Goal: Information Seeking & Learning: Check status

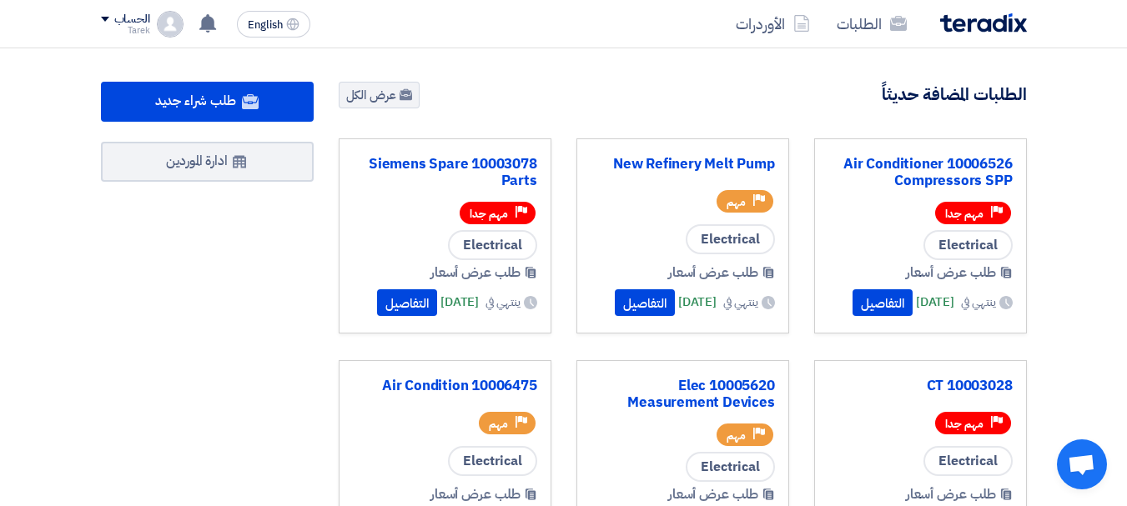
click at [556, 10] on nav "الطلبات الأوردرات English EN عندك سؤال على مشروع 10003078 Siemens Spare Parts […" at bounding box center [563, 24] width 1127 height 48
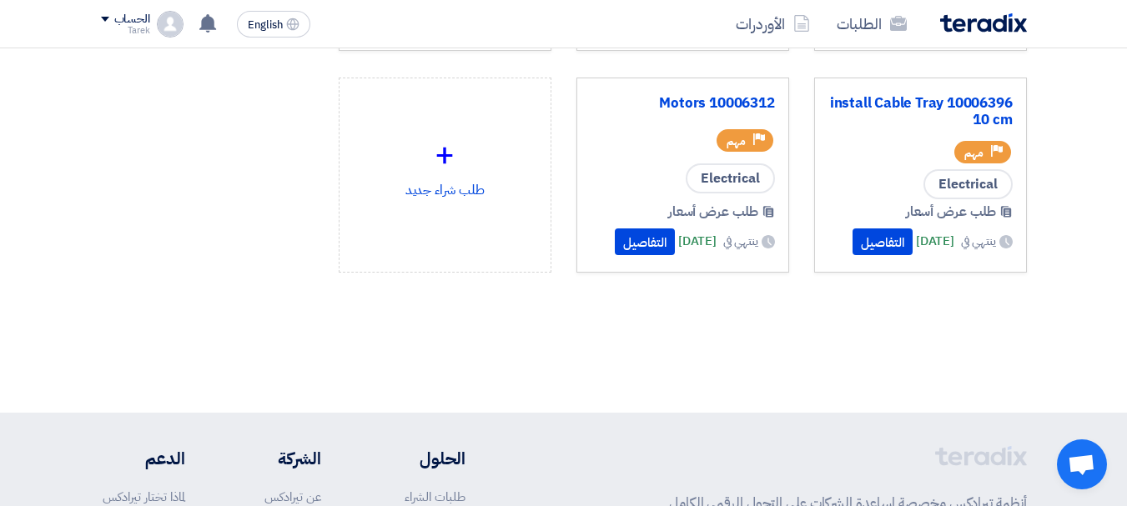
scroll to position [326, 0]
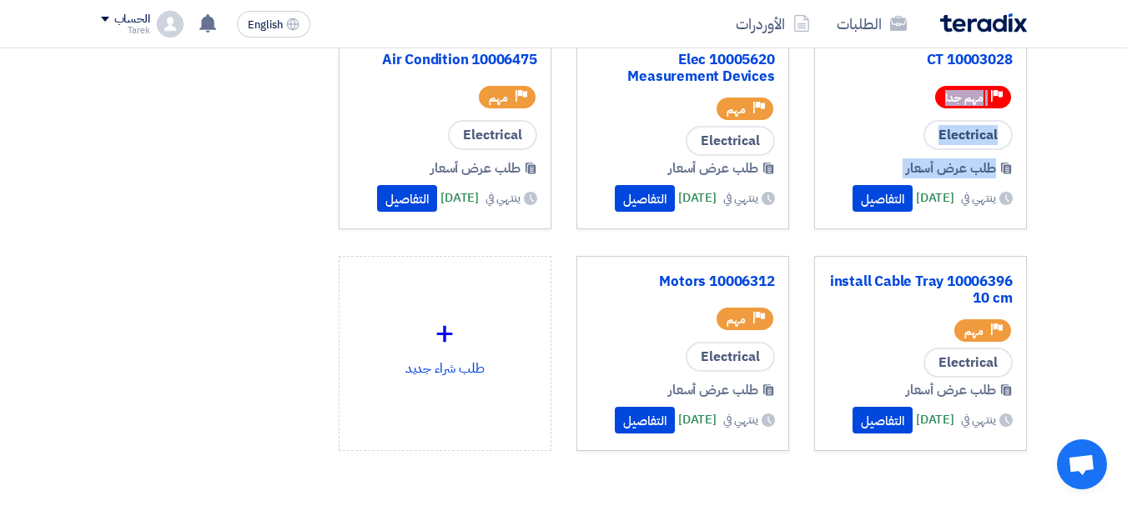
drag, startPoint x: 1135, startPoint y: 221, endPoint x: 1127, endPoint y: 83, distance: 138.7
click at [556, 83] on html "الطلبات الأوردرات English EN عندك سؤال على مشروع 10003078 Siemens Spare Parts 6…" at bounding box center [563, 323] width 1127 height 1299
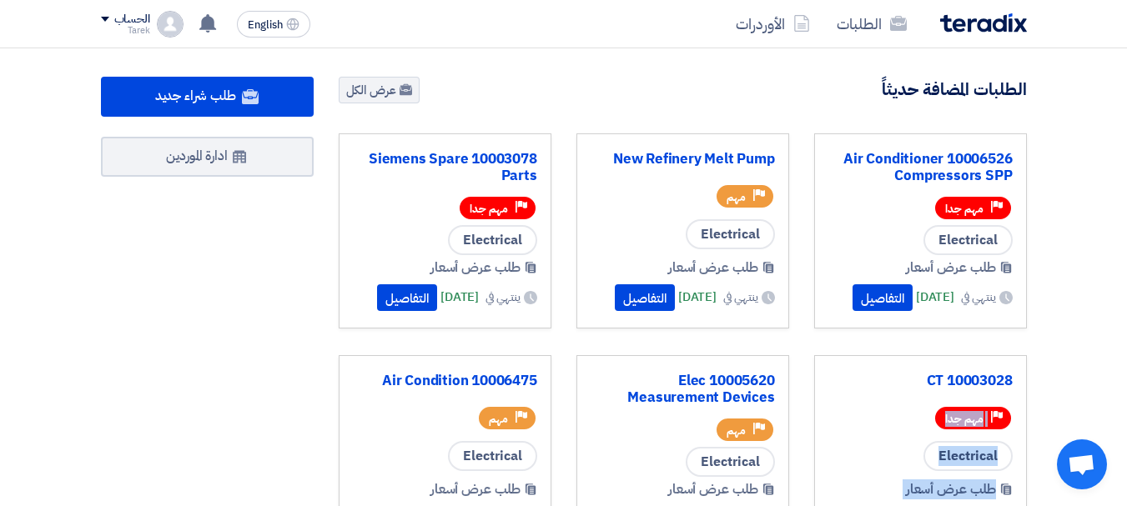
scroll to position [3, 0]
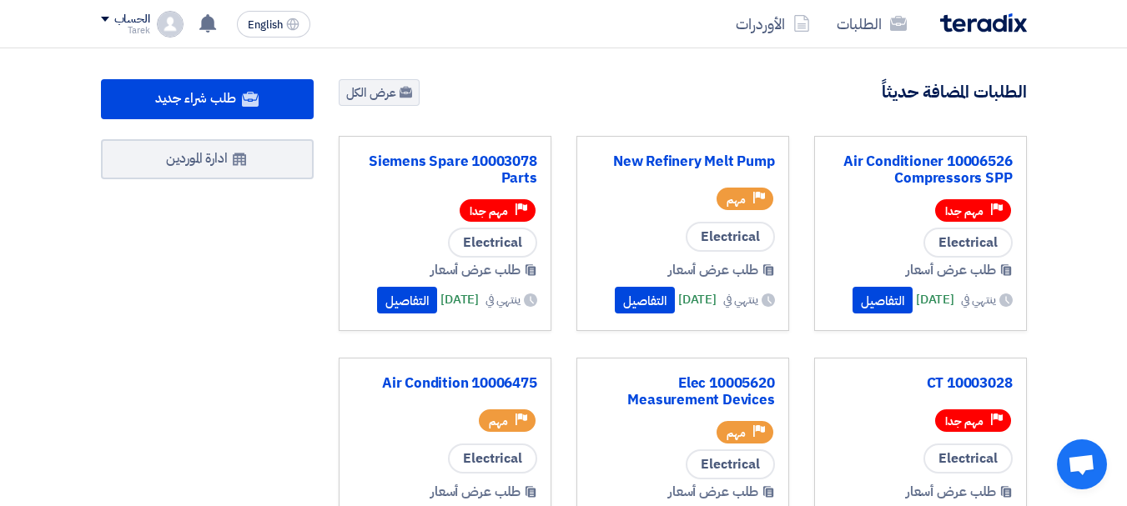
click at [556, 124] on section "طلب شراء جديد إطرح طلب عروض أسعار أو مزاد عكسي وتواصل مع موردينك بكفاءة وسهولة …" at bounding box center [563, 467] width 1127 height 842
click at [372, 98] on link "عرض الكل" at bounding box center [379, 92] width 81 height 27
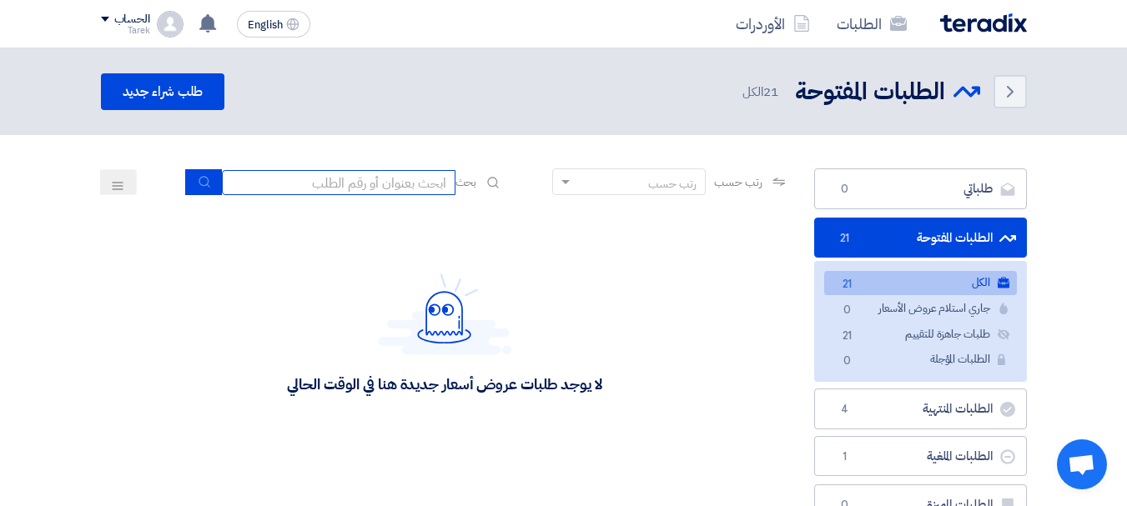
click at [382, 184] on input at bounding box center [339, 182] width 234 height 25
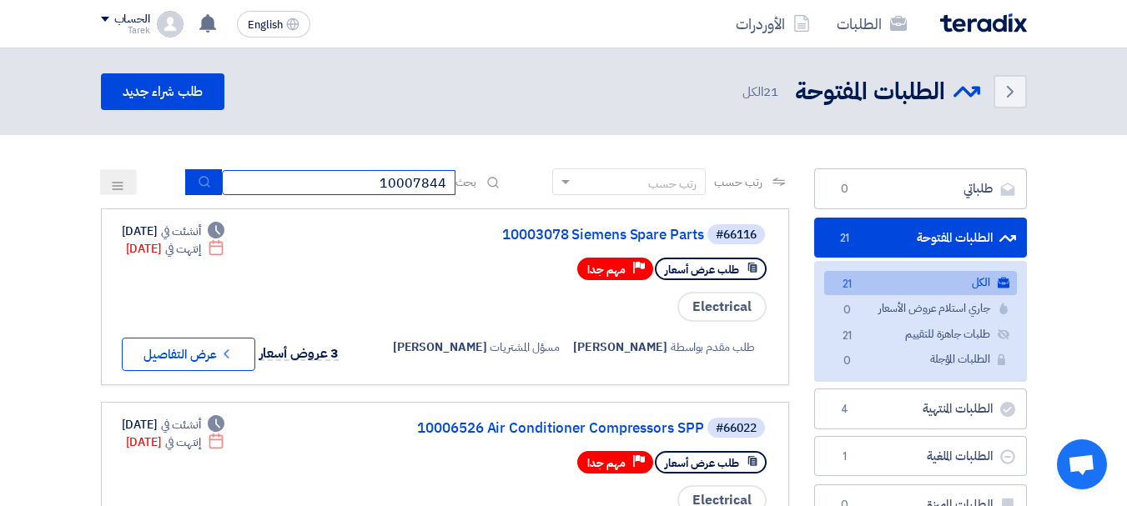
type input "10007844"
click at [208, 183] on button "submit" at bounding box center [203, 182] width 37 height 26
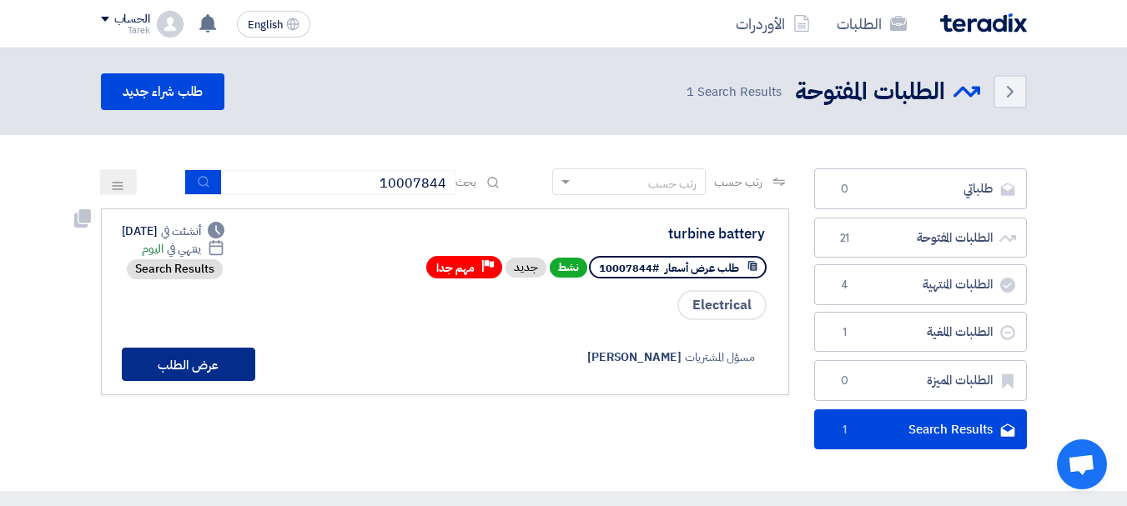
click at [204, 364] on button "عرض الطلب" at bounding box center [188, 364] width 133 height 33
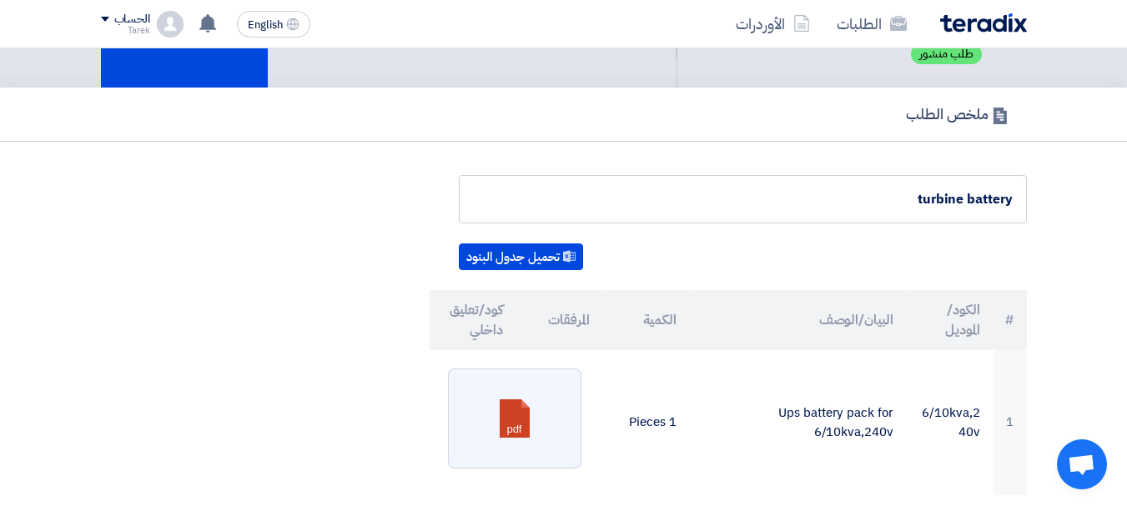
scroll to position [68, 0]
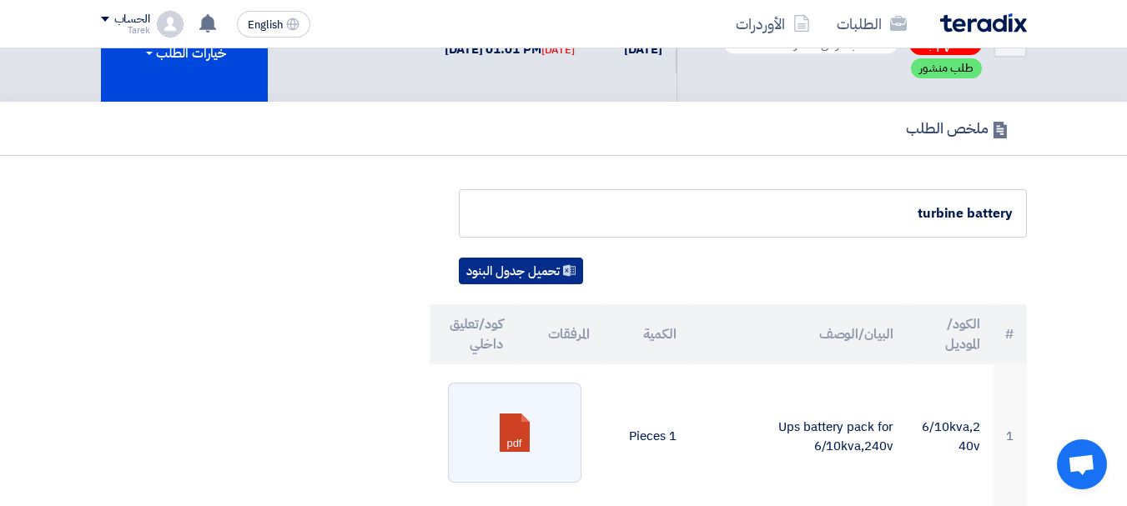
click at [542, 275] on button "تحميل جدول البنود" at bounding box center [521, 271] width 124 height 27
click at [556, 267] on use at bounding box center [569, 270] width 13 height 12
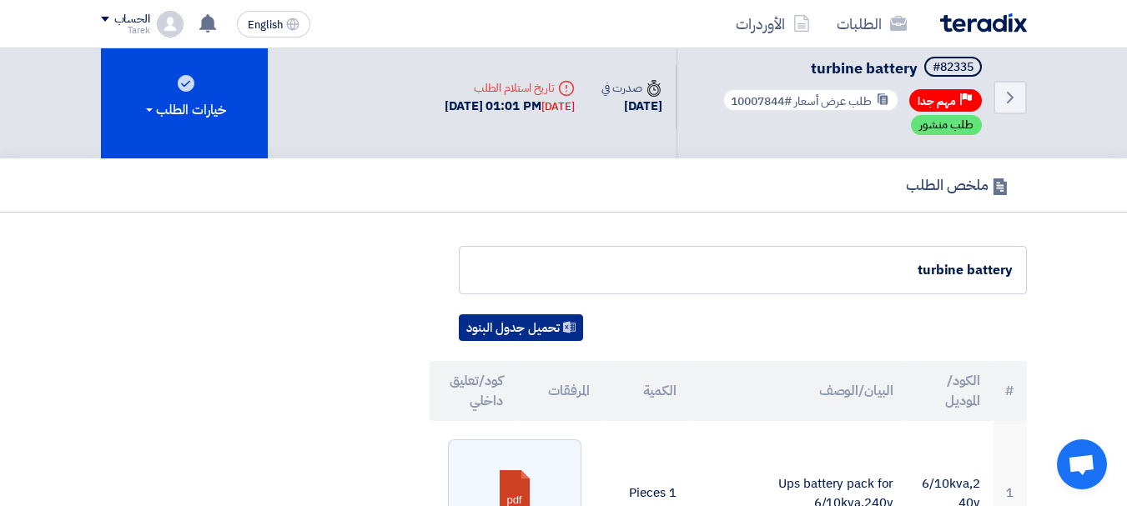
scroll to position [0, 0]
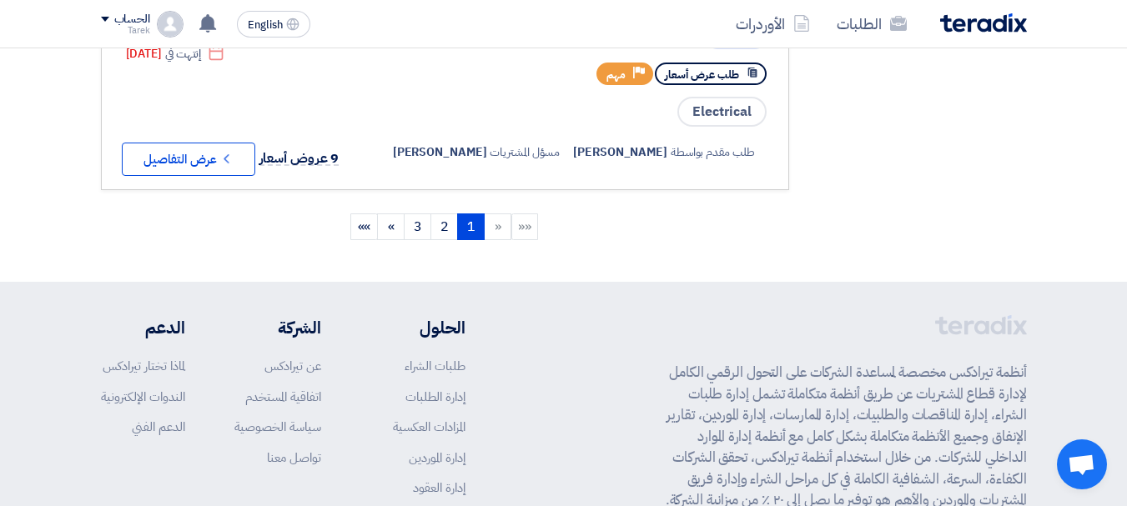
scroll to position [1988, 0]
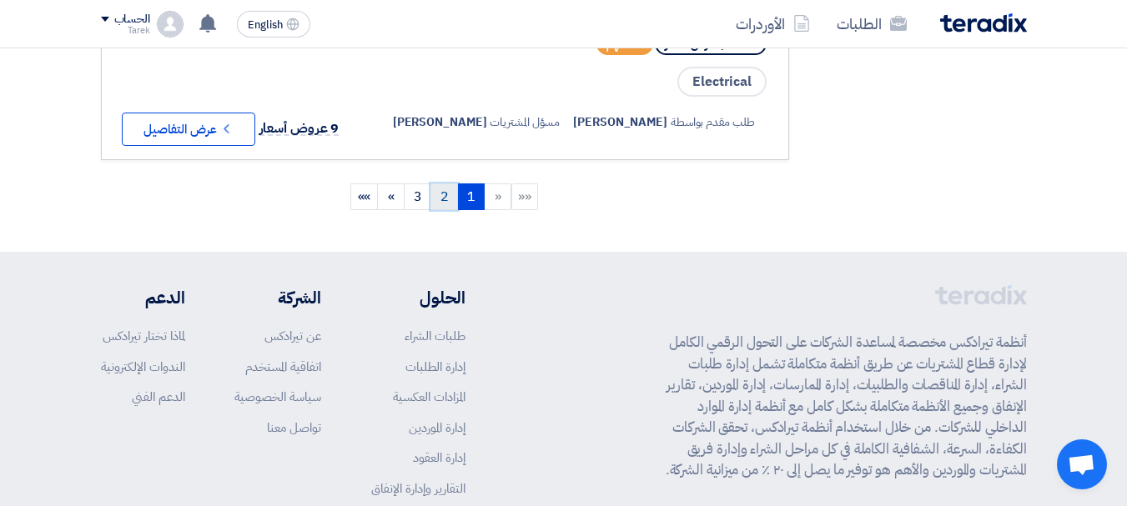
click at [449, 210] on link "2" at bounding box center [444, 196] width 28 height 27
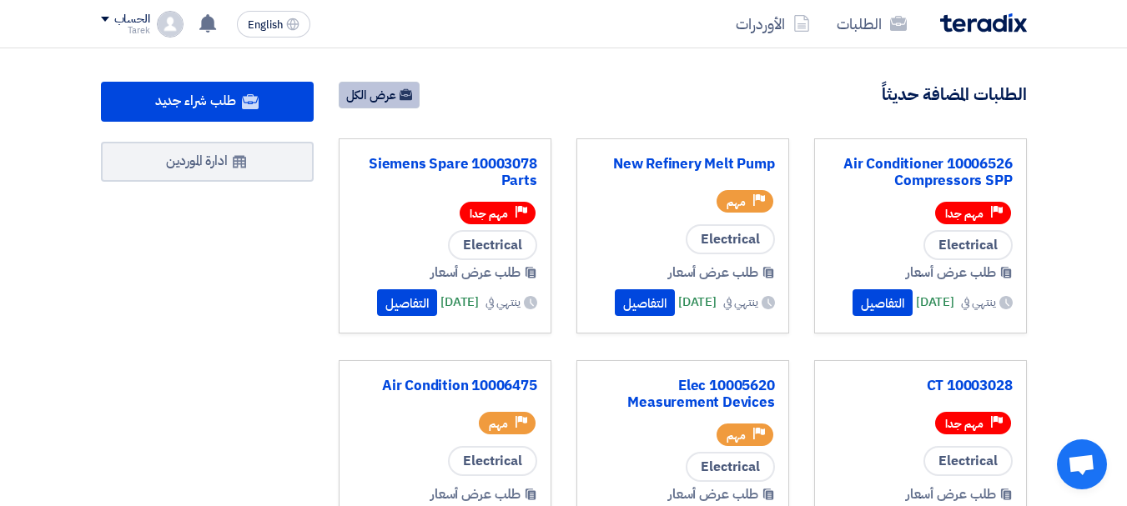
click at [374, 100] on link "عرض الكل" at bounding box center [379, 95] width 81 height 27
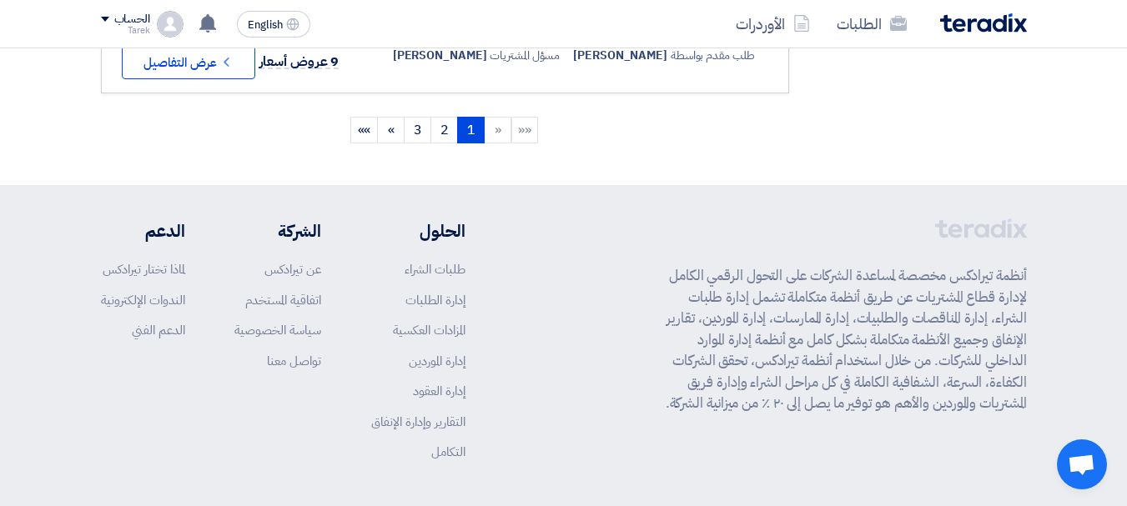
scroll to position [2060, 0]
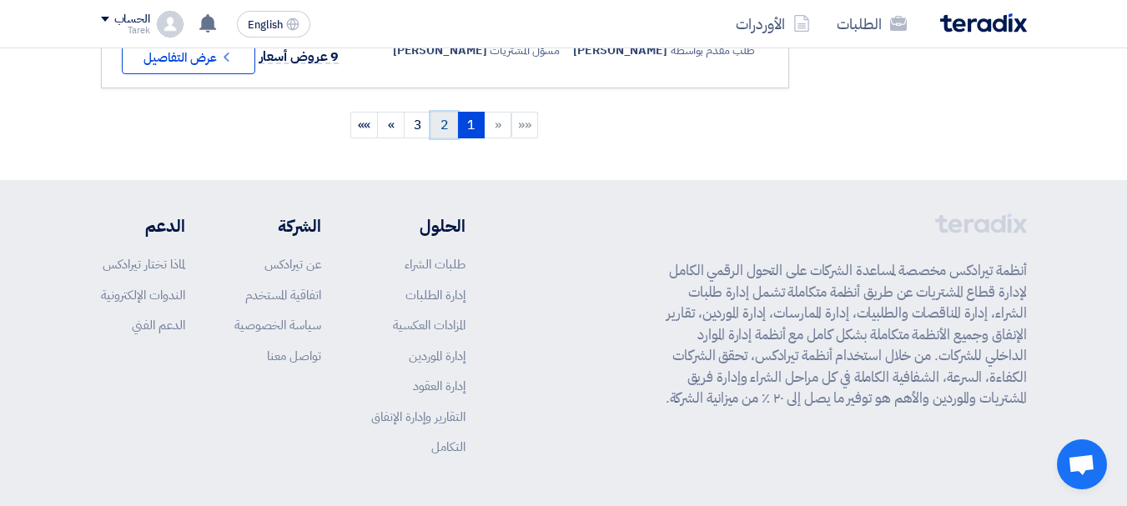
click at [444, 138] on link "2" at bounding box center [444, 125] width 28 height 27
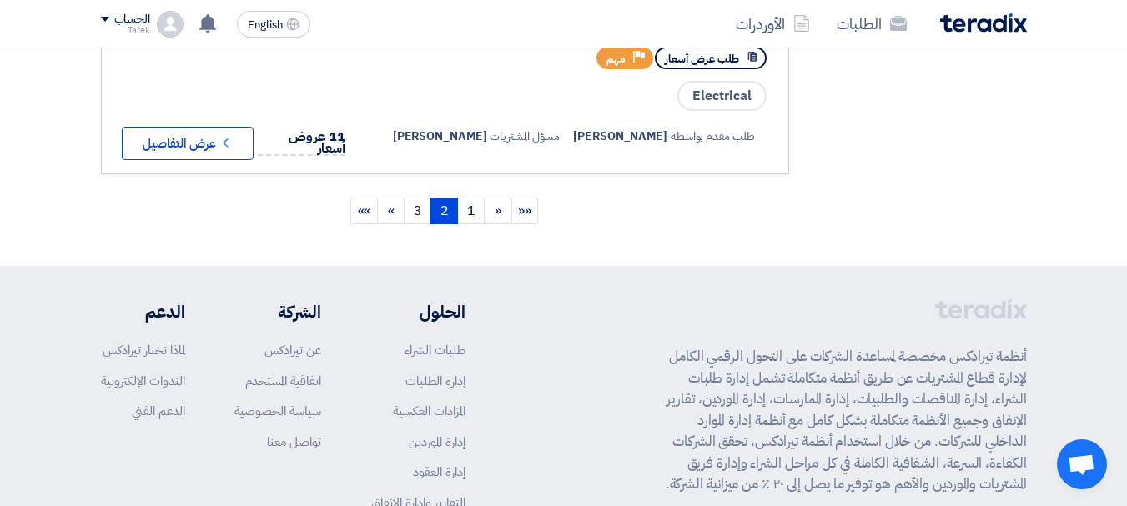
scroll to position [2025, 0]
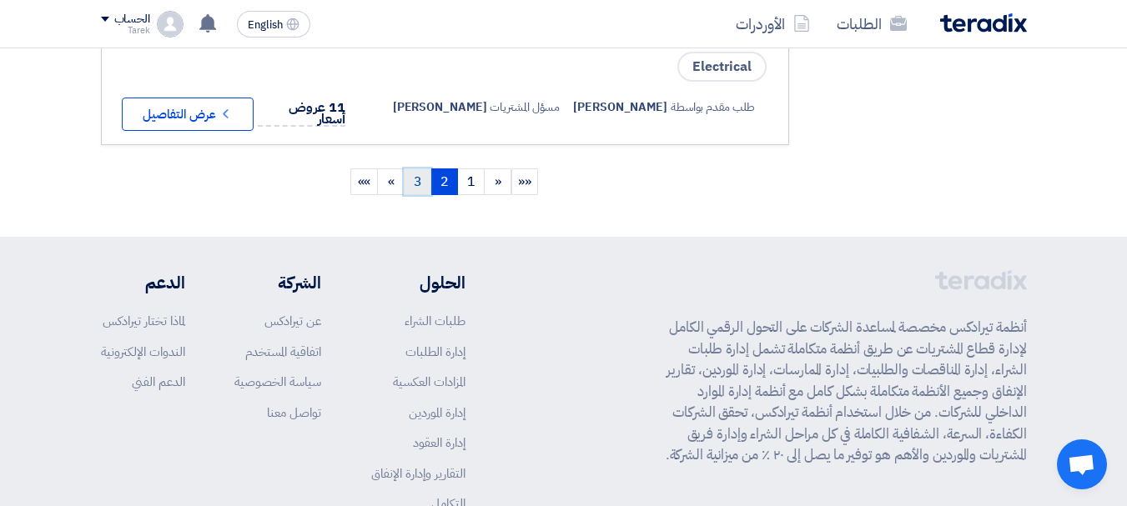
click at [413, 195] on link "3" at bounding box center [418, 181] width 28 height 27
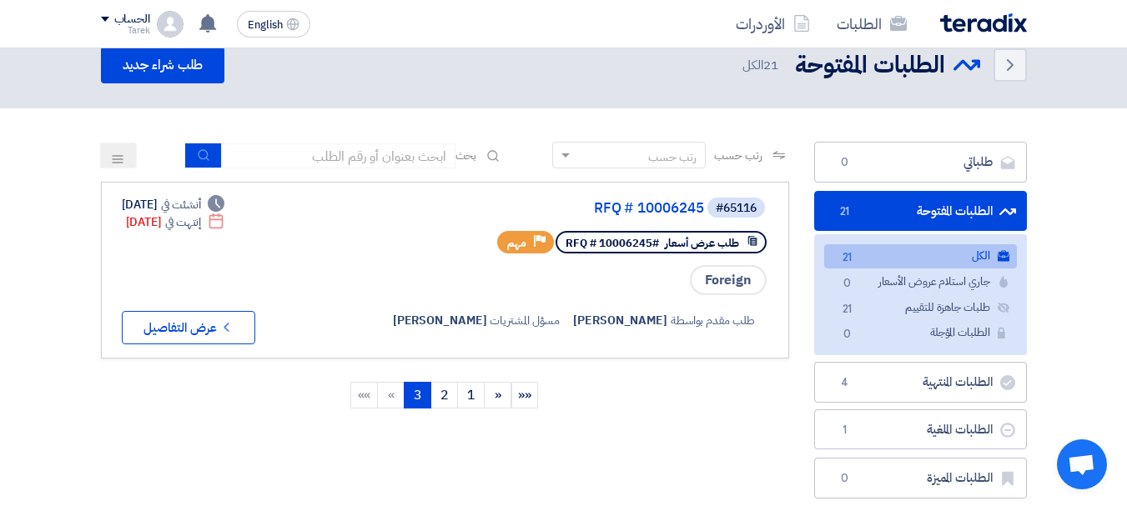
scroll to position [0, 0]
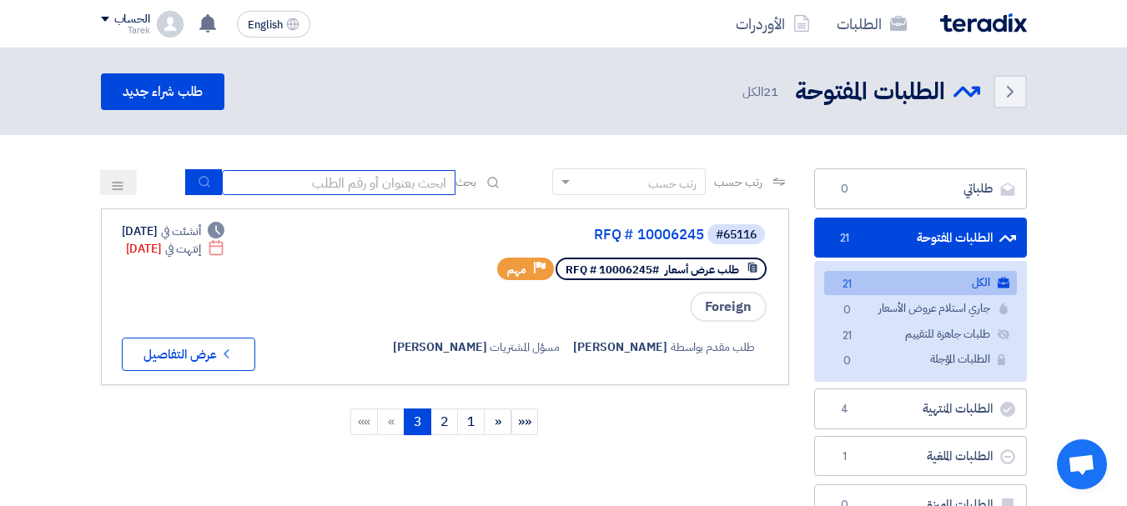
click at [297, 181] on input at bounding box center [339, 182] width 234 height 25
type input "10007844"
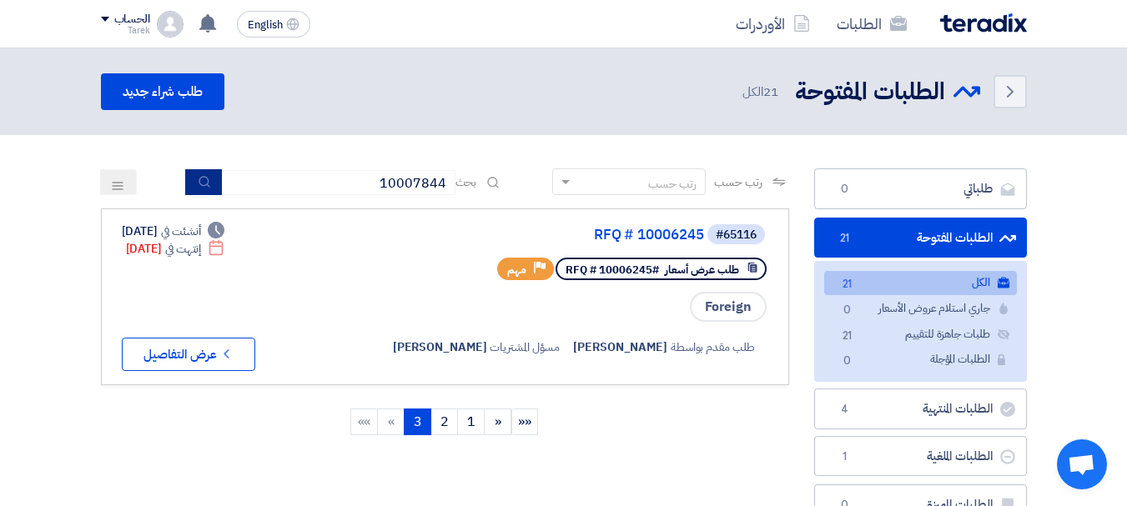
click at [190, 186] on button "submit" at bounding box center [203, 182] width 37 height 26
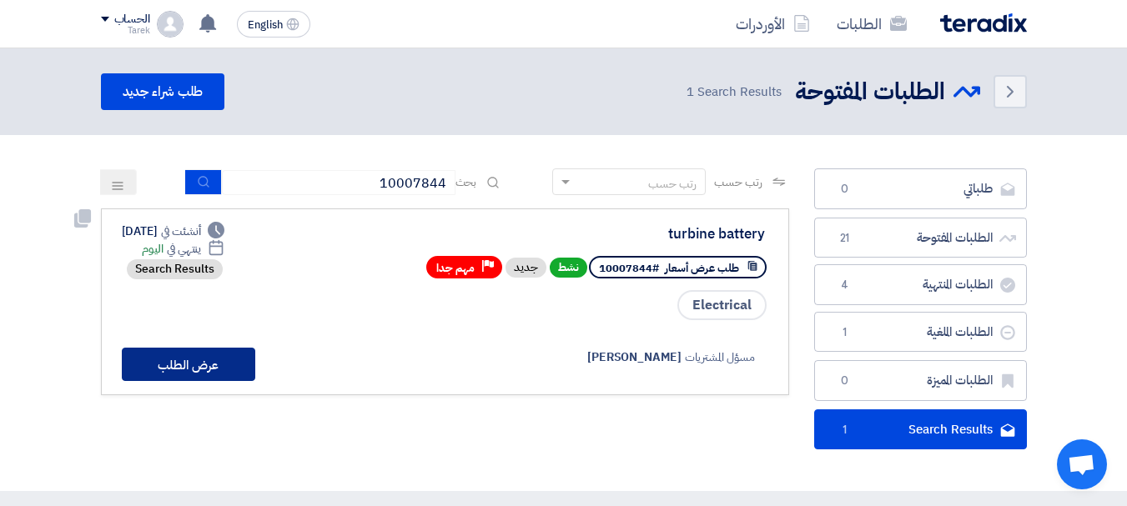
click at [233, 367] on button "عرض الطلب" at bounding box center [188, 364] width 133 height 33
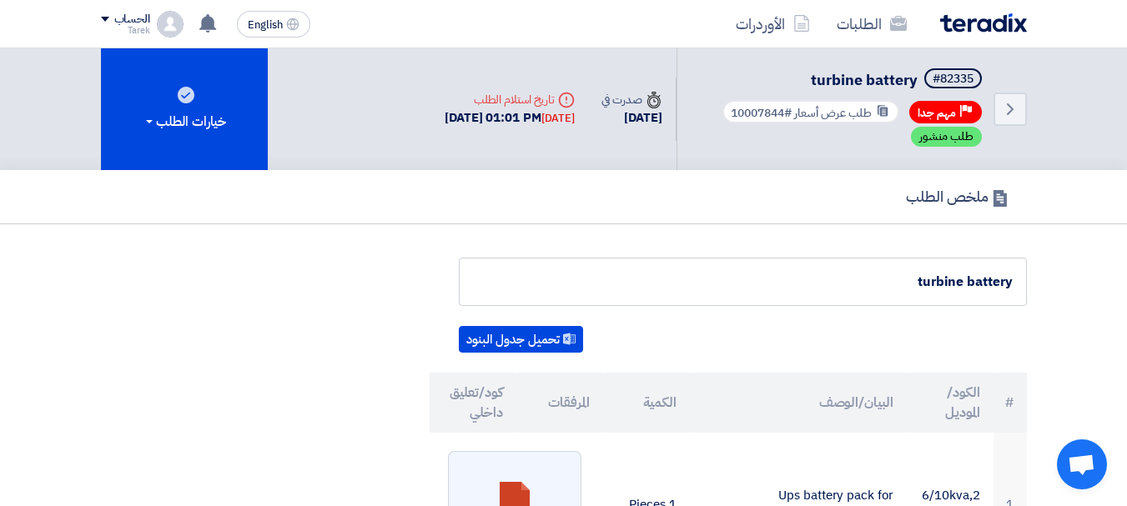
click at [942, 138] on span "طلب منشور" at bounding box center [946, 137] width 54 height 18
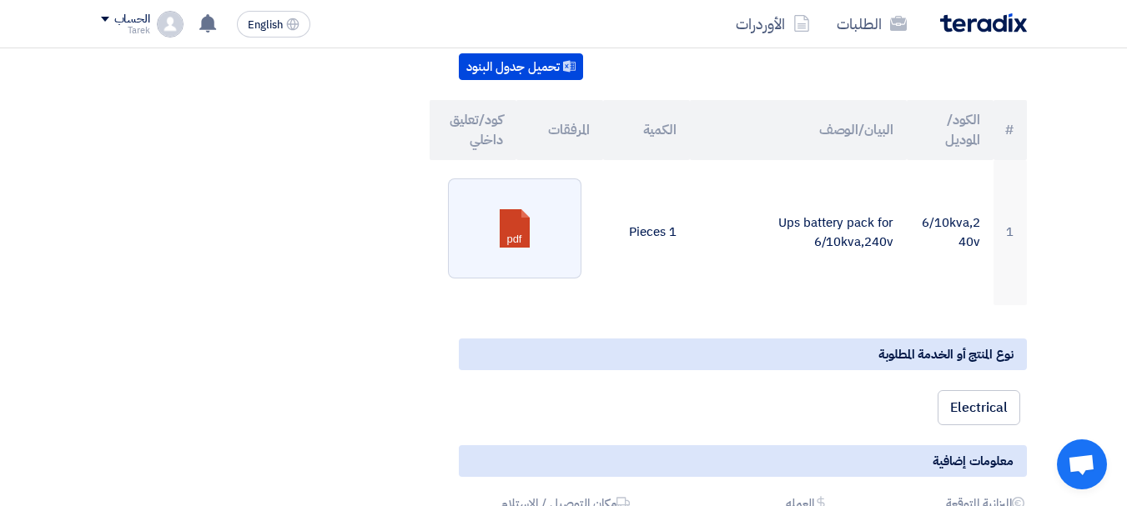
scroll to position [275, 0]
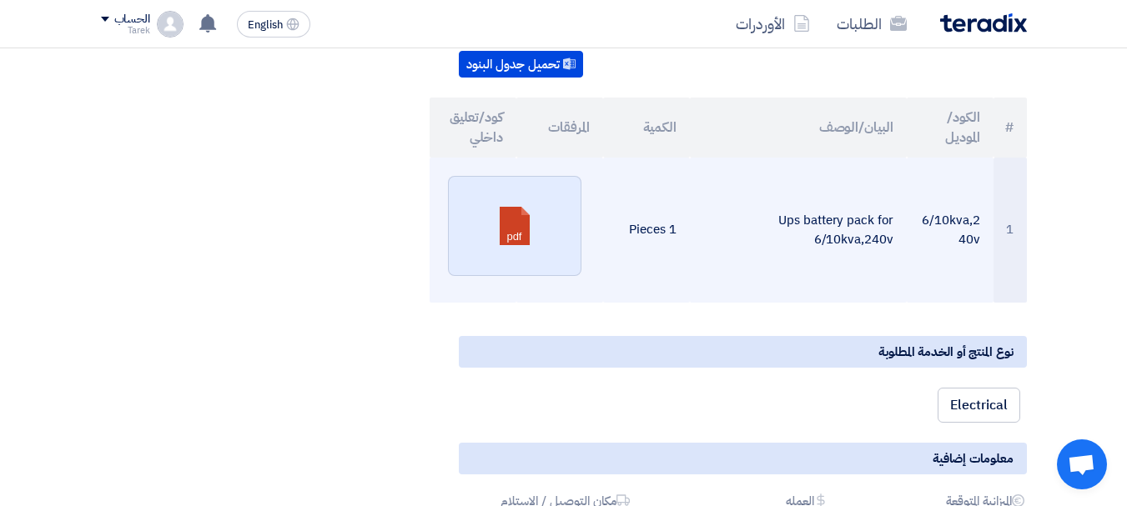
click at [518, 230] on link at bounding box center [515, 227] width 133 height 100
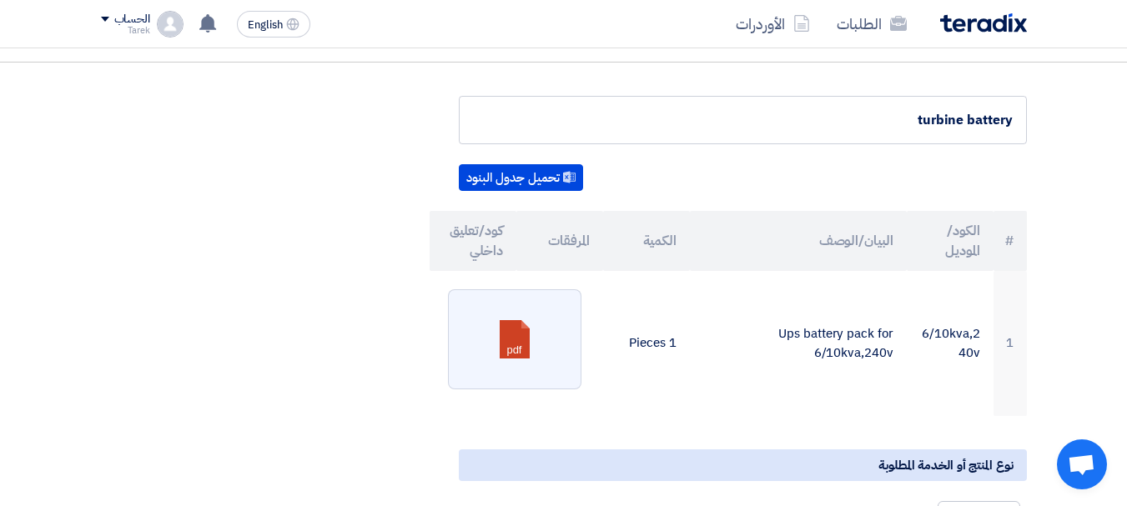
scroll to position [156, 0]
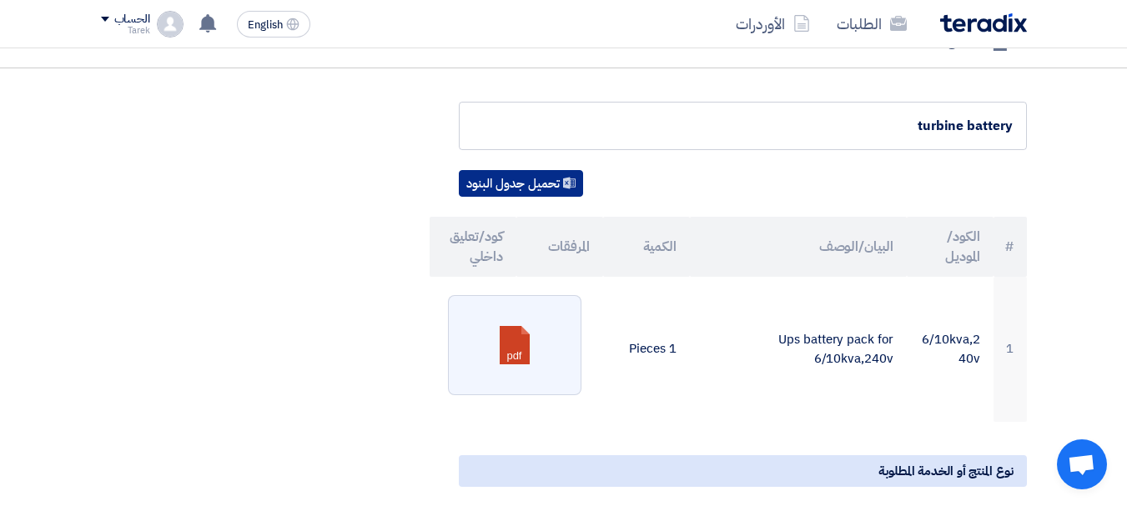
click at [552, 184] on button "تحميل جدول البنود" at bounding box center [521, 183] width 124 height 27
click at [569, 186] on use at bounding box center [569, 183] width 13 height 12
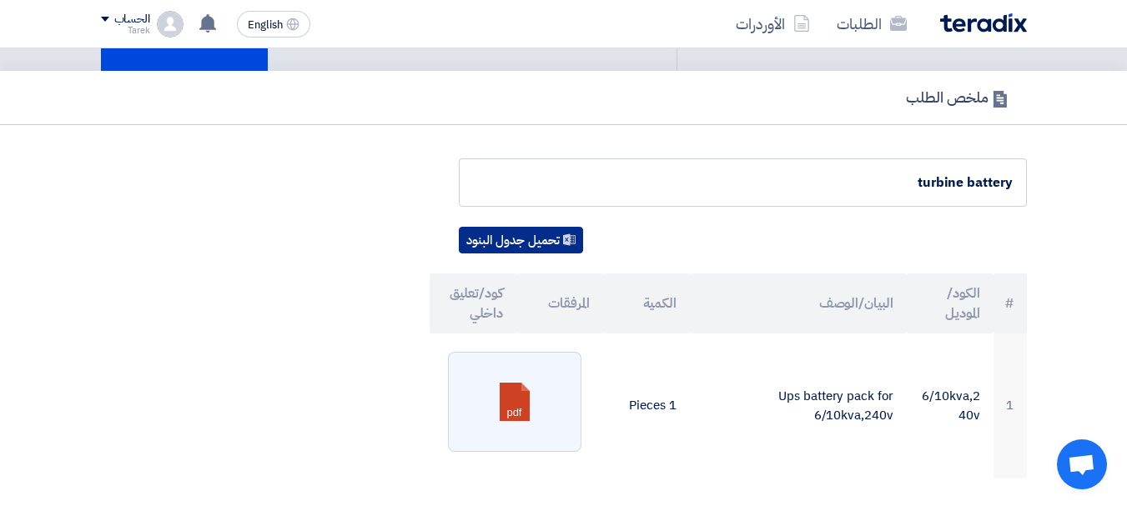
scroll to position [108, 0]
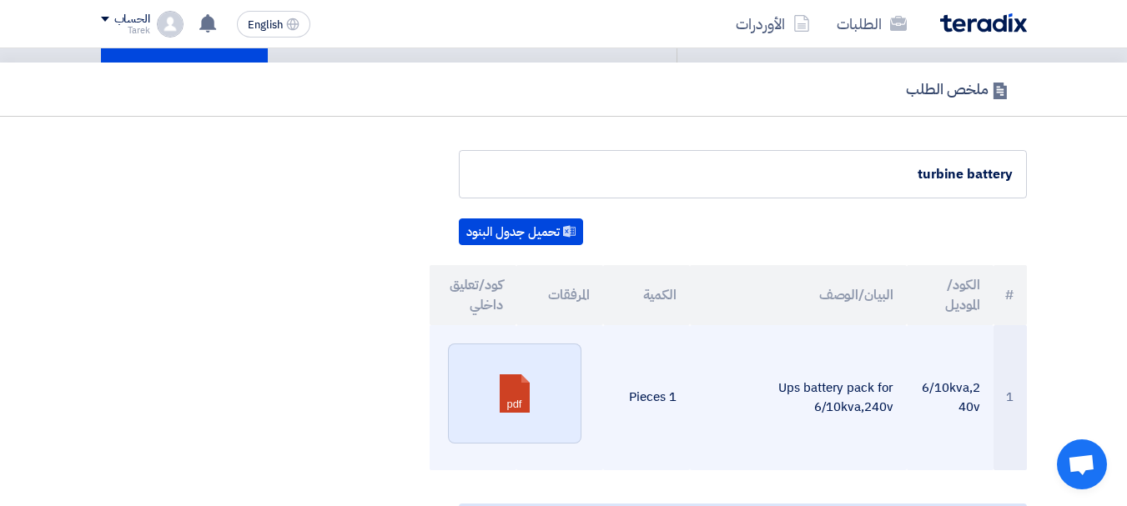
click at [496, 373] on link at bounding box center [515, 394] width 133 height 100
click at [496, 391] on link at bounding box center [515, 394] width 133 height 100
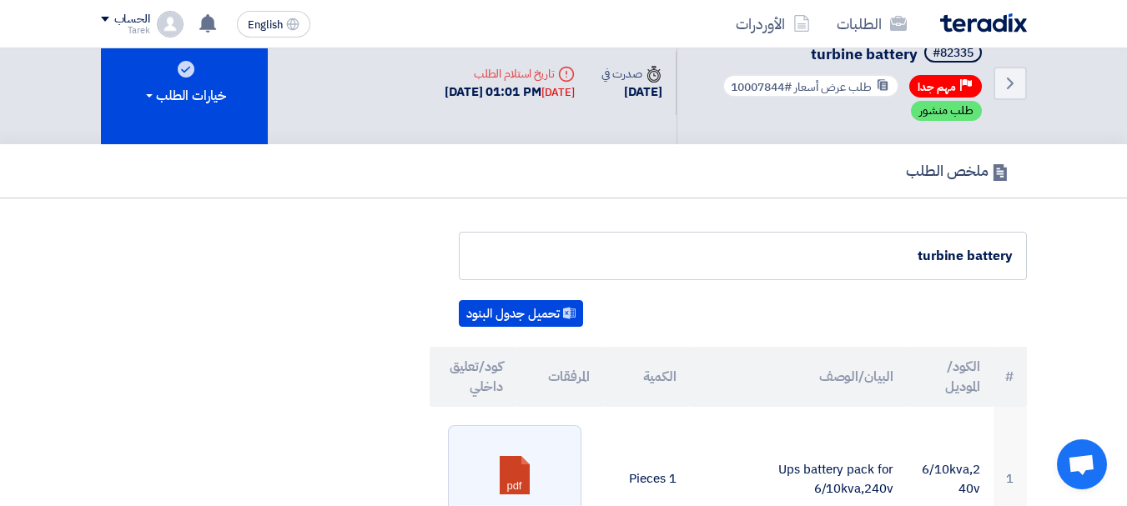
scroll to position [0, 0]
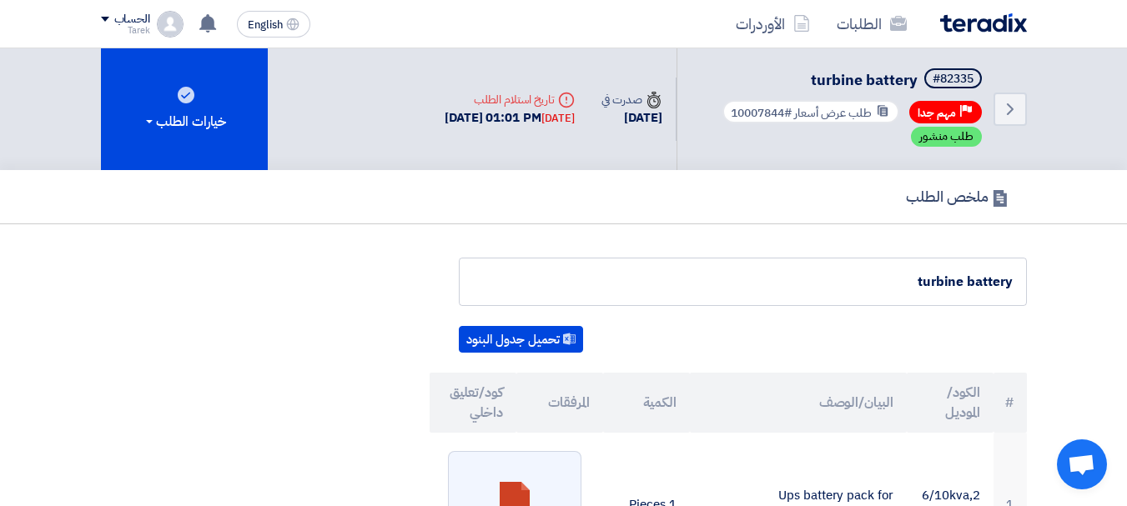
click at [882, 107] on icon at bounding box center [882, 110] width 13 height 13
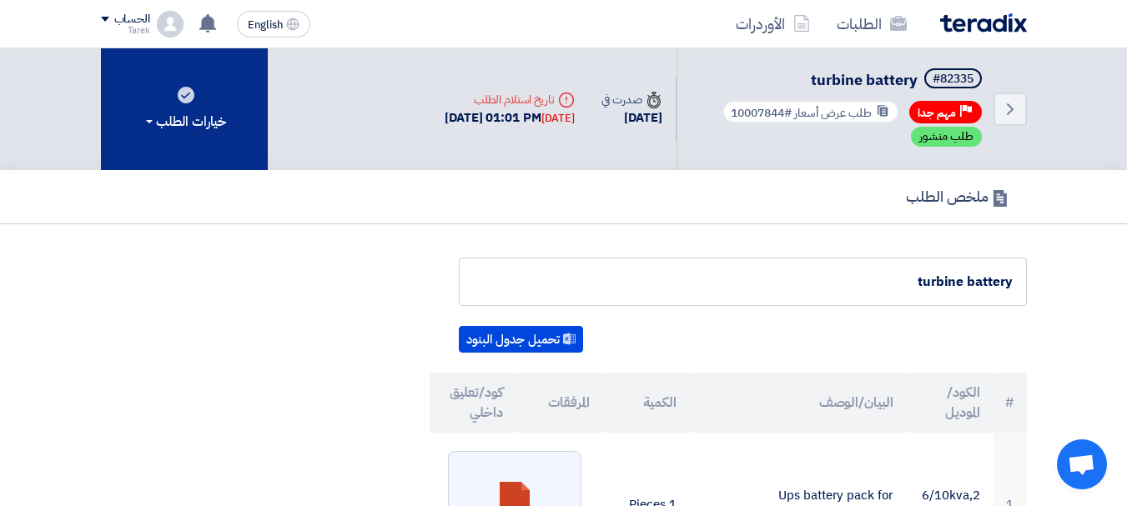
click at [152, 118] on div "خيارات الطلب" at bounding box center [184, 122] width 83 height 20
click at [147, 120] on span at bounding box center [149, 121] width 7 height 3
click at [186, 97] on icon at bounding box center [186, 95] width 17 height 17
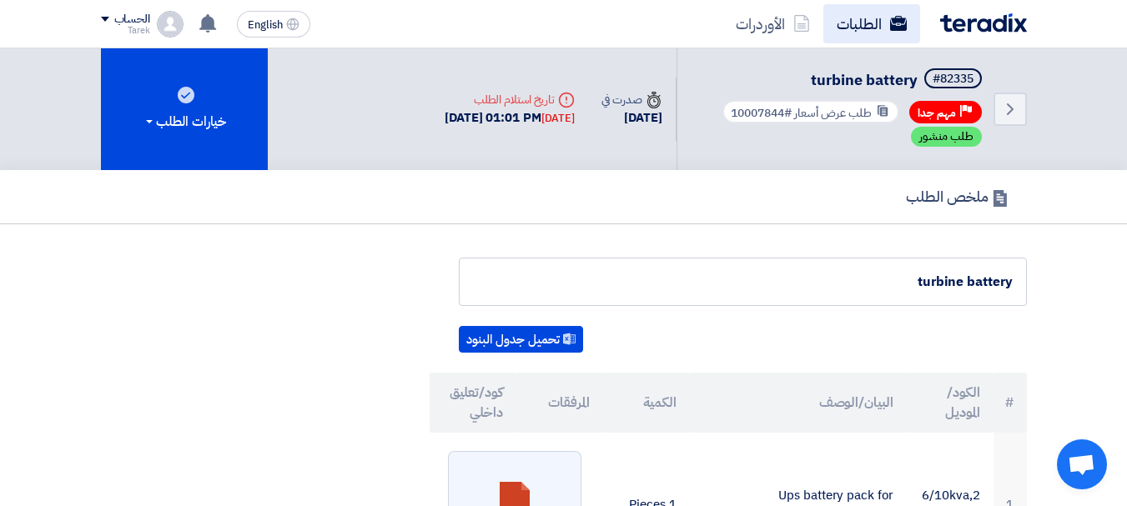
click at [853, 23] on link "الطلبات" at bounding box center [871, 23] width 97 height 39
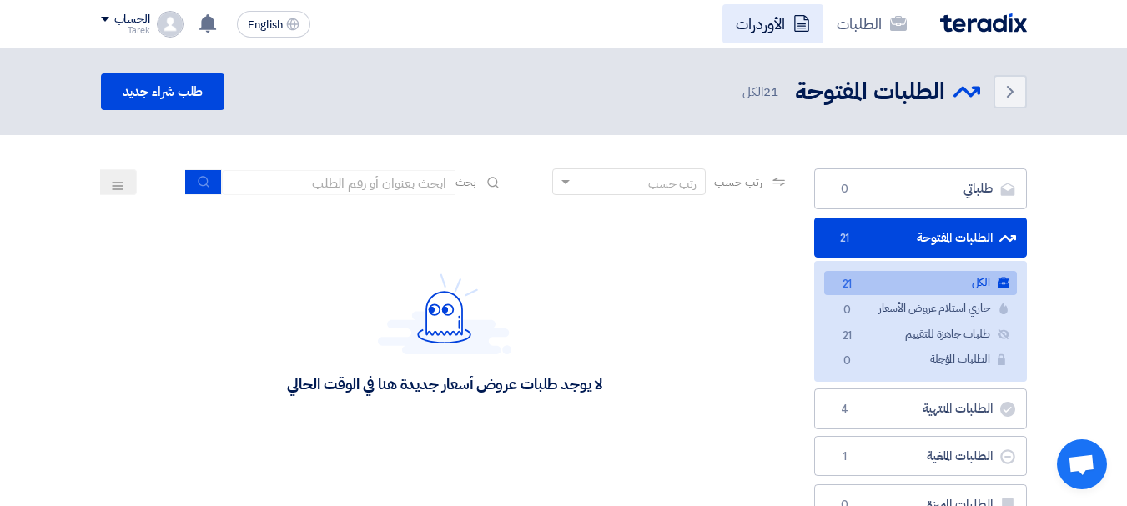
click at [775, 24] on link "الأوردرات" at bounding box center [772, 23] width 101 height 39
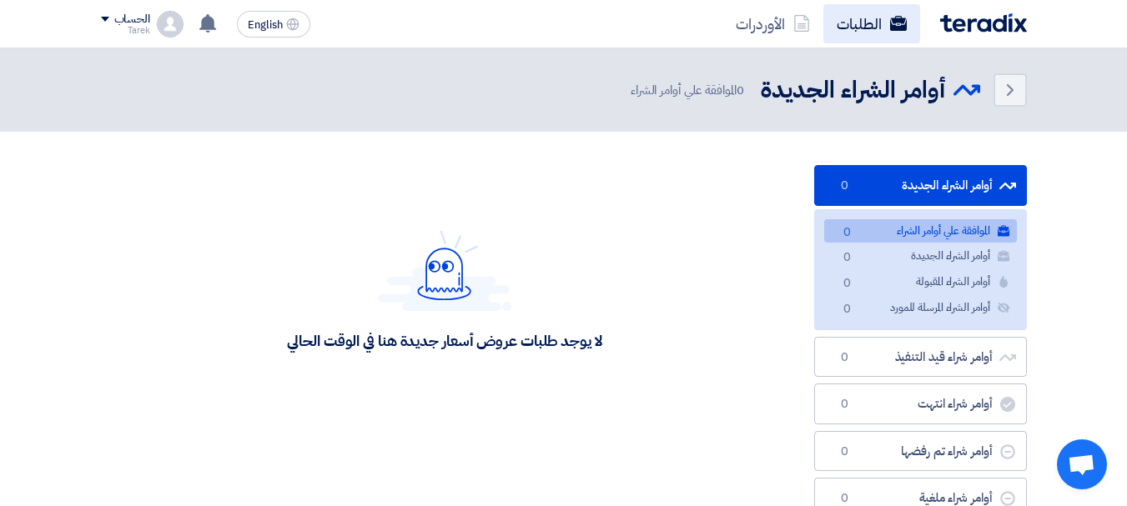
click at [882, 16] on link "الطلبات" at bounding box center [871, 23] width 97 height 39
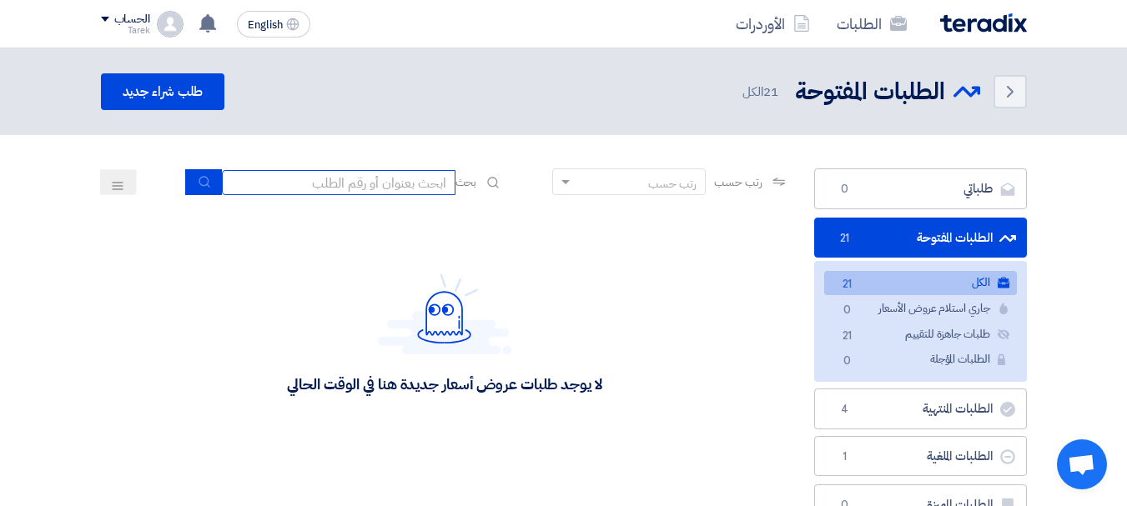
click at [369, 179] on input at bounding box center [339, 182] width 234 height 25
type input "10007844"
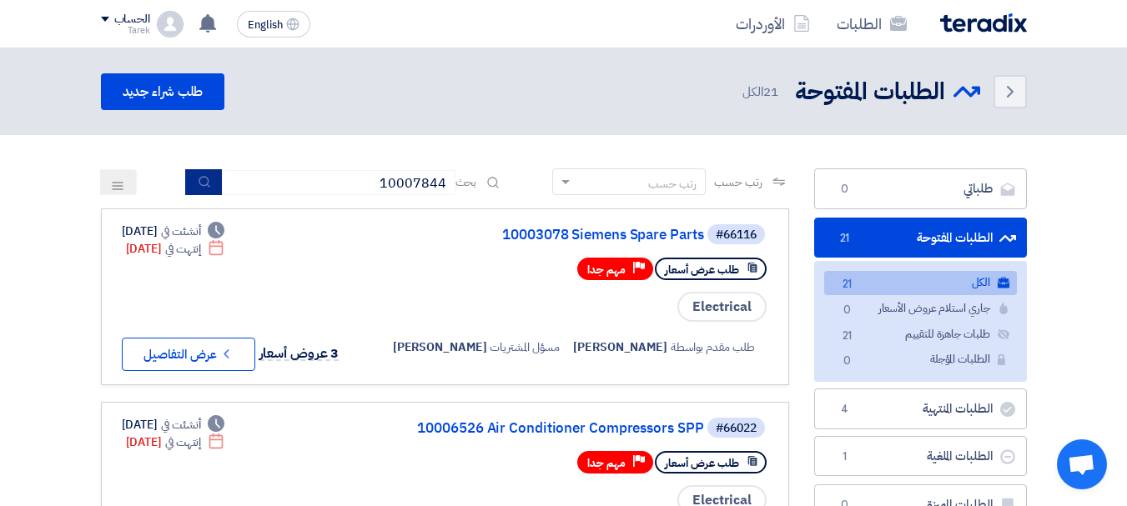
click at [204, 189] on button "submit" at bounding box center [203, 182] width 37 height 26
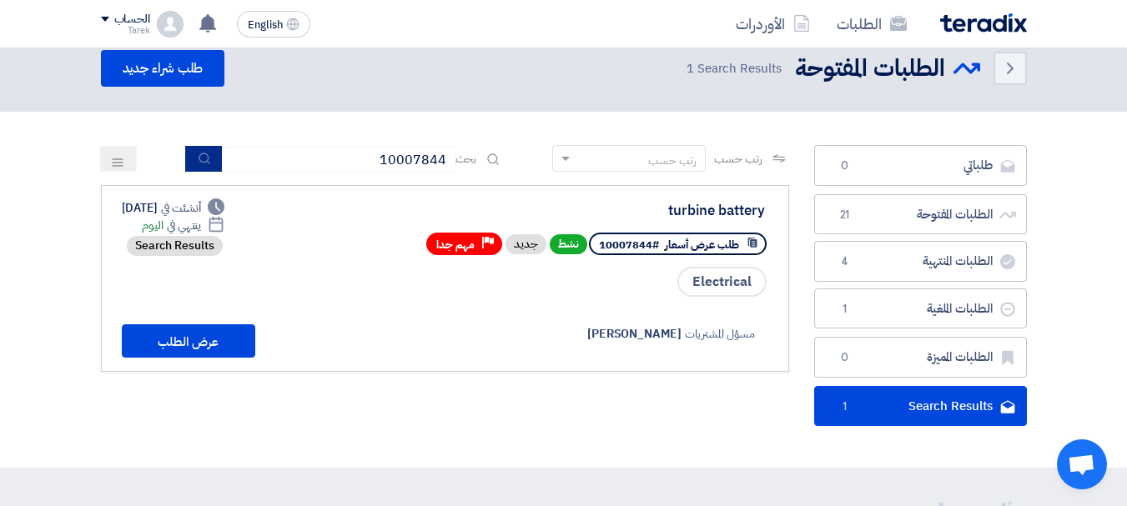
scroll to position [26, 0]
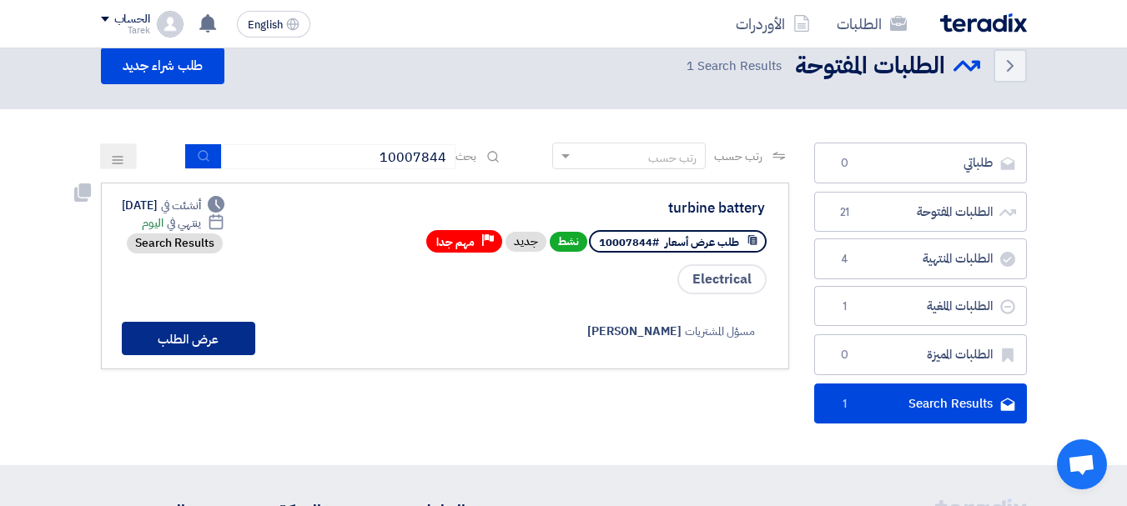
click at [189, 337] on button "عرض الطلب" at bounding box center [188, 338] width 133 height 33
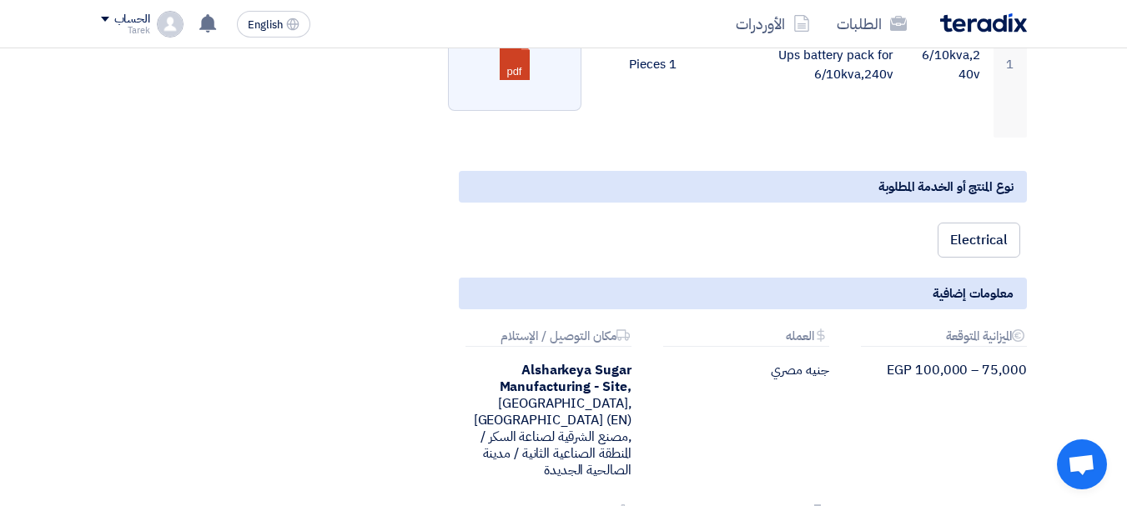
scroll to position [321, 0]
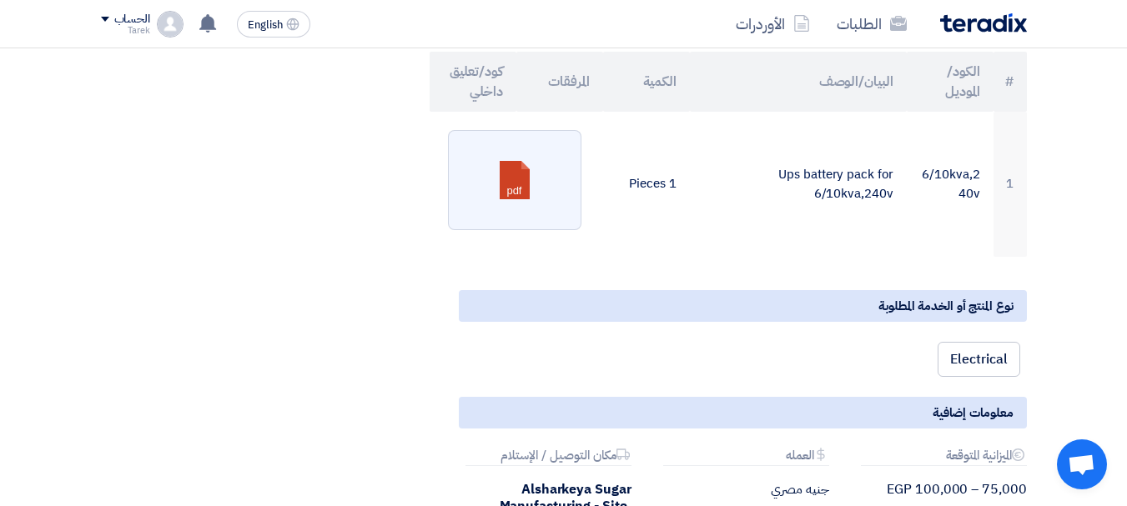
click at [1002, 368] on span "Electrical" at bounding box center [978, 359] width 57 height 20
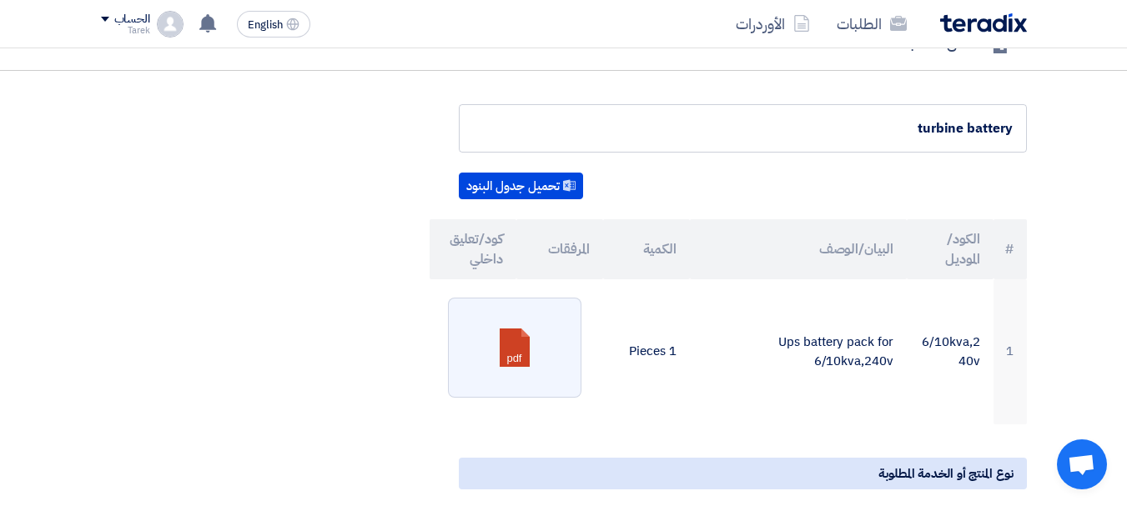
scroll to position [168, 0]
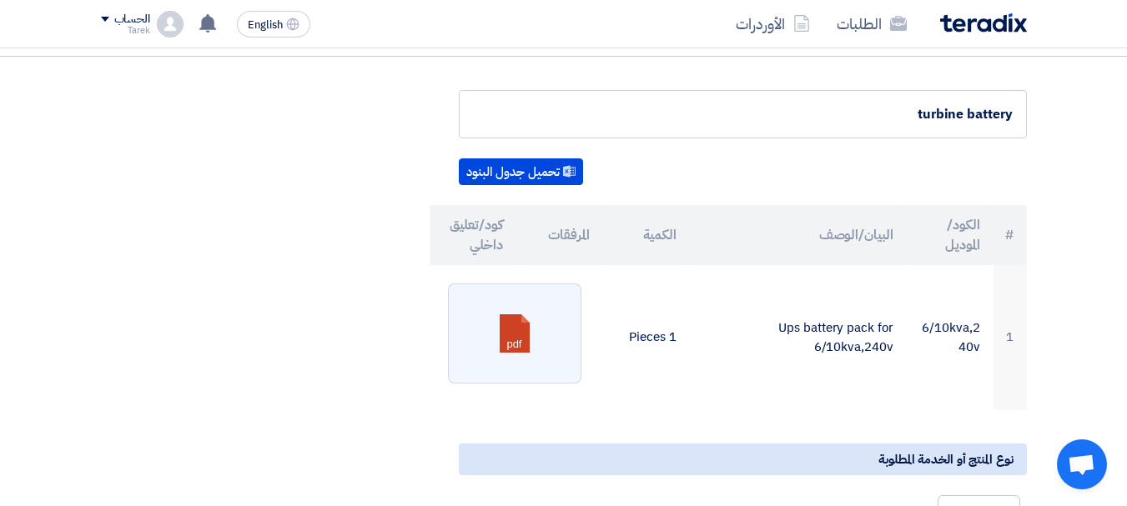
click at [892, 113] on div "turbine battery" at bounding box center [743, 114] width 540 height 20
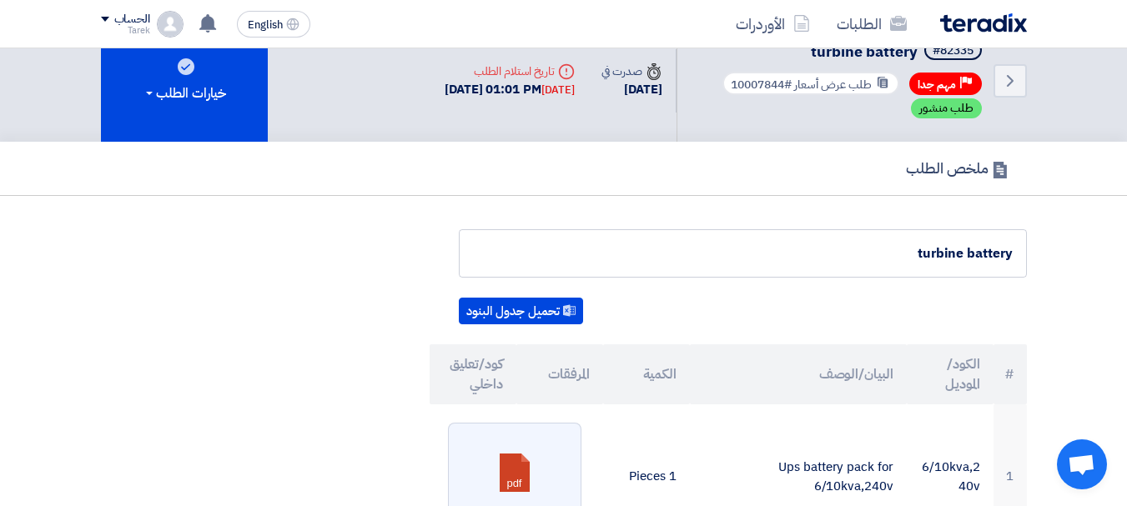
scroll to position [0, 0]
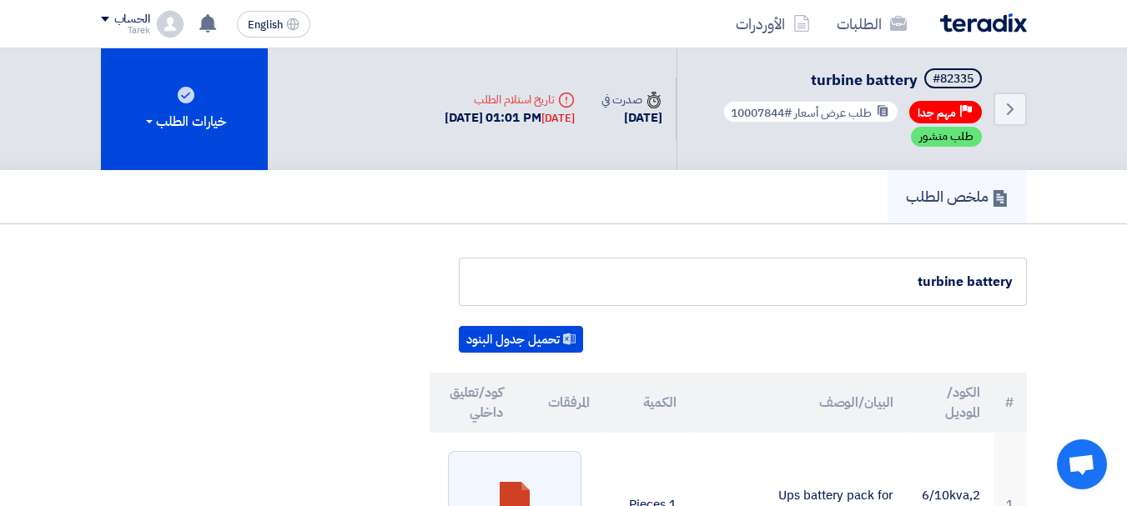
click at [994, 193] on use at bounding box center [998, 198] width 13 height 17
click at [957, 193] on h5 "ملخص الطلب" at bounding box center [957, 196] width 103 height 19
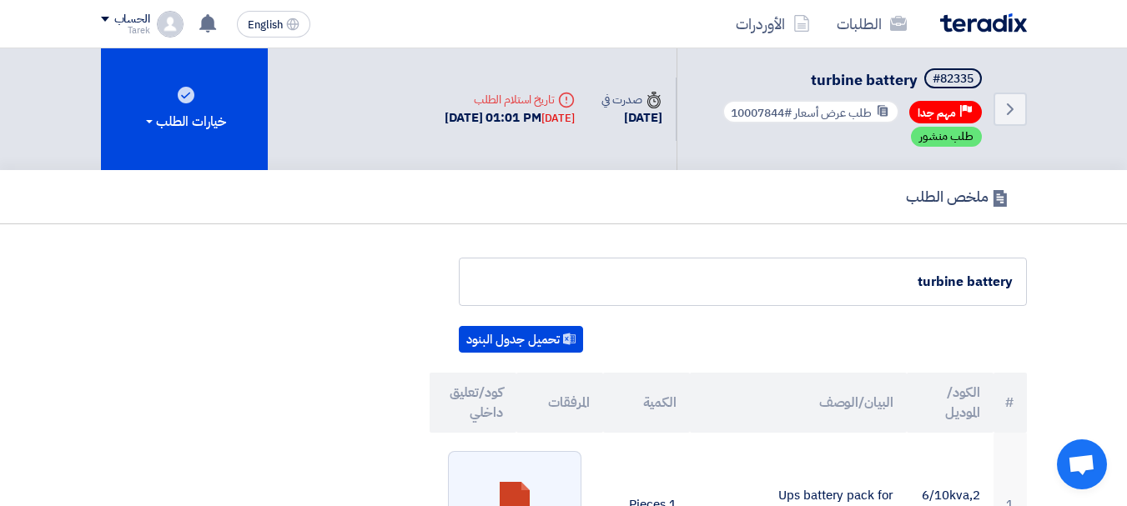
click at [865, 285] on div "turbine battery" at bounding box center [743, 282] width 540 height 20
click at [901, 276] on div "turbine battery" at bounding box center [743, 282] width 540 height 20
click at [566, 340] on use at bounding box center [569, 339] width 13 height 12
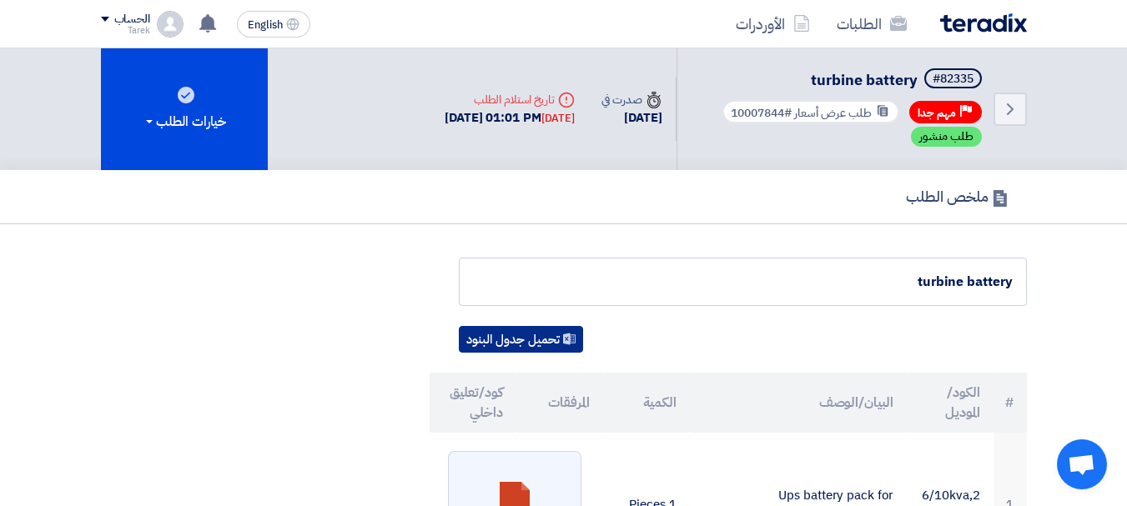
click at [566, 340] on use at bounding box center [569, 339] width 13 height 12
click at [917, 296] on div "turbine battery" at bounding box center [743, 282] width 568 height 48
click at [104, 13] on div "الحساب" at bounding box center [125, 20] width 49 height 14
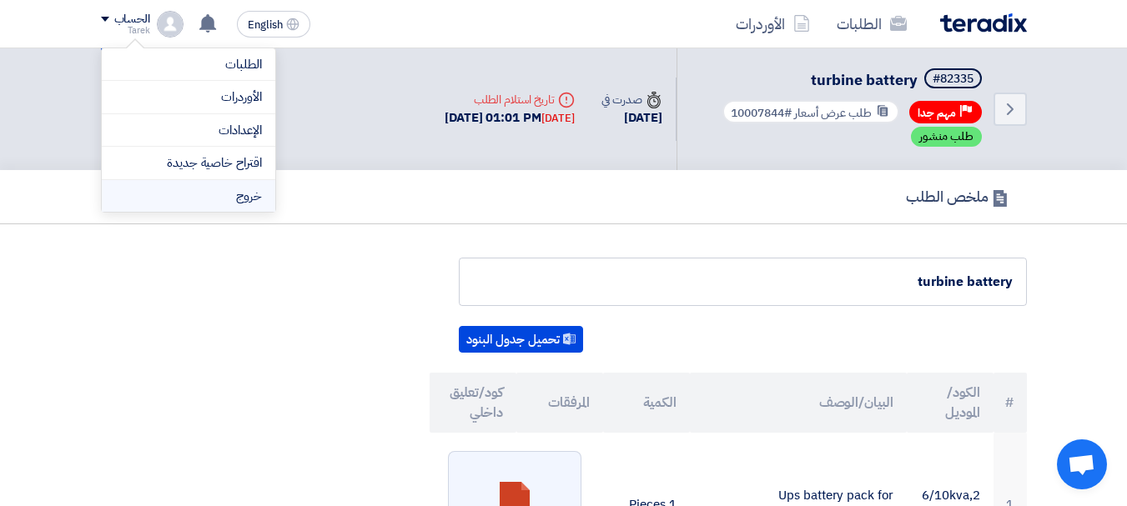
click at [238, 194] on li "خروج" at bounding box center [188, 196] width 173 height 33
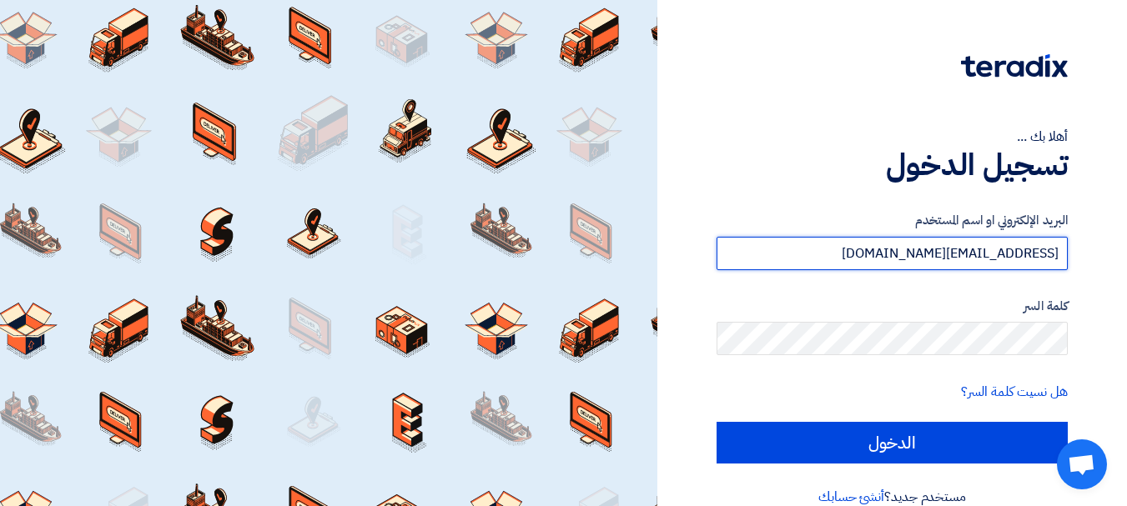
drag, startPoint x: 882, startPoint y: 246, endPoint x: 1138, endPoint y: 251, distance: 256.1
click at [1126, 251] on html "أهلا بك ... تسجيل الدخول البريد الإلكتروني او اسم المستخدم [EMAIL_ADDRESS][DOMA…" at bounding box center [563, 267] width 1127 height 534
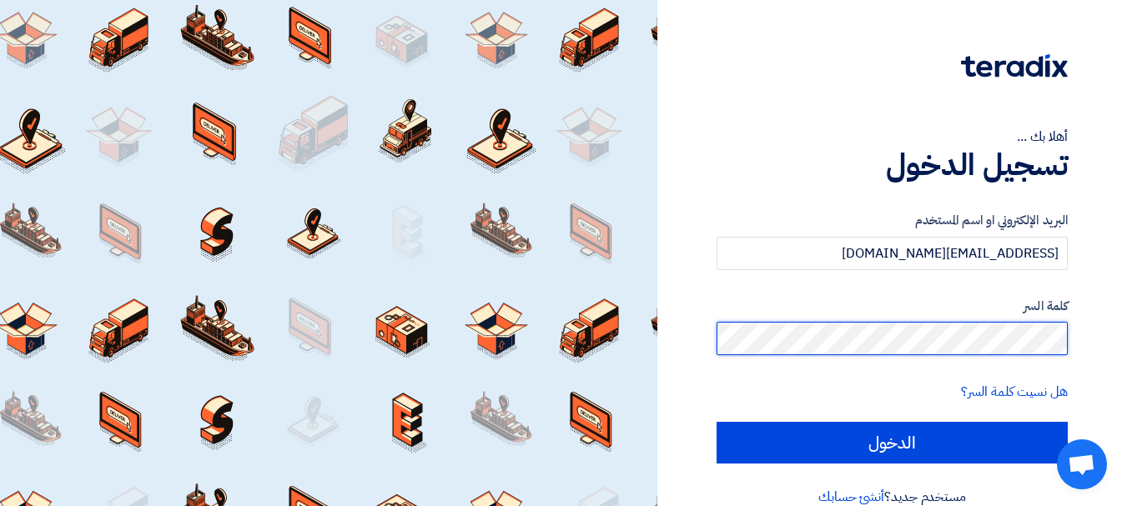
click at [1084, 342] on div "أهلا بك ... تسجيل الدخول البريد الإلكتروني او اسم المستخدم [EMAIL_ADDRESS][DOMA…" at bounding box center [892, 267] width 445 height 534
click at [1094, 339] on div "أهلا بك ... تسجيل الدخول البريد الإلكتروني او اسم المستخدم [EMAIL_ADDRESS][DOMA…" at bounding box center [892, 267] width 445 height 534
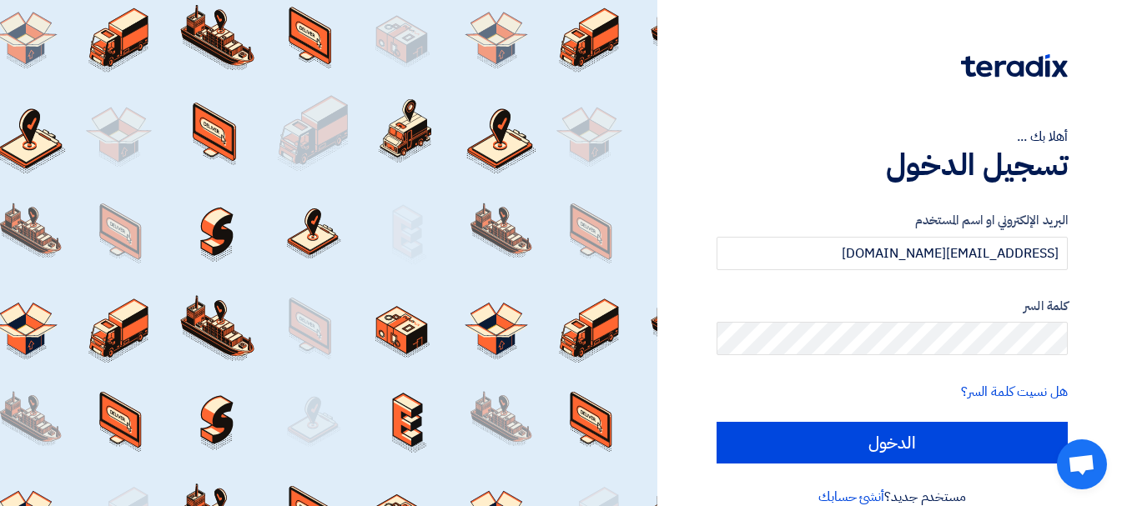
drag, startPoint x: 951, startPoint y: 321, endPoint x: 691, endPoint y: 183, distance: 294.8
click at [691, 183] on div "أهلا بك ... تسجيل الدخول البريد الإلكتروني او اسم المستخدم [EMAIL_ADDRESS][DOMA…" at bounding box center [892, 267] width 445 height 534
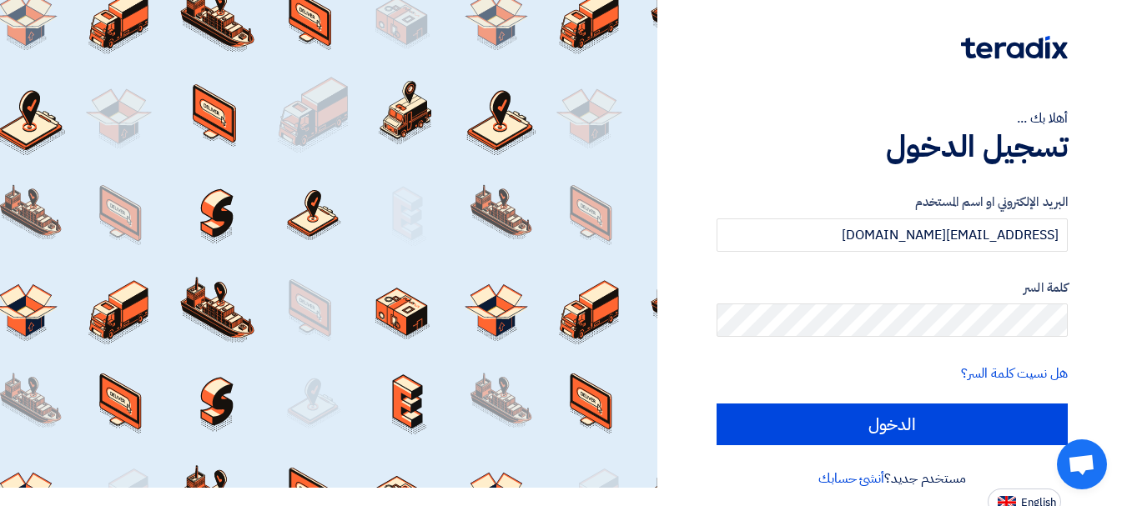
scroll to position [28, 0]
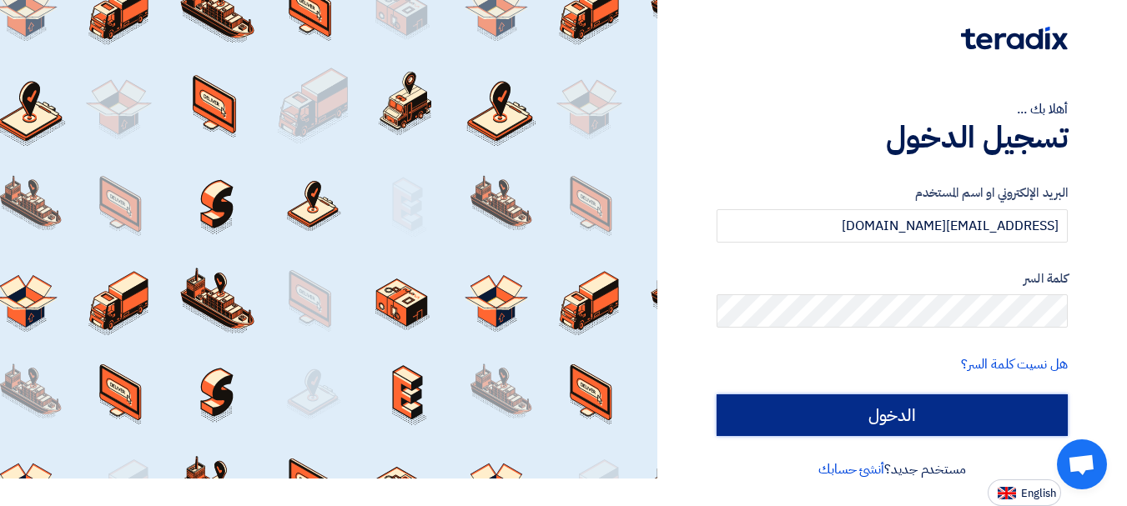
click at [779, 420] on input "الدخول" at bounding box center [891, 415] width 351 height 42
click at [845, 420] on input "الدخول" at bounding box center [891, 415] width 351 height 42
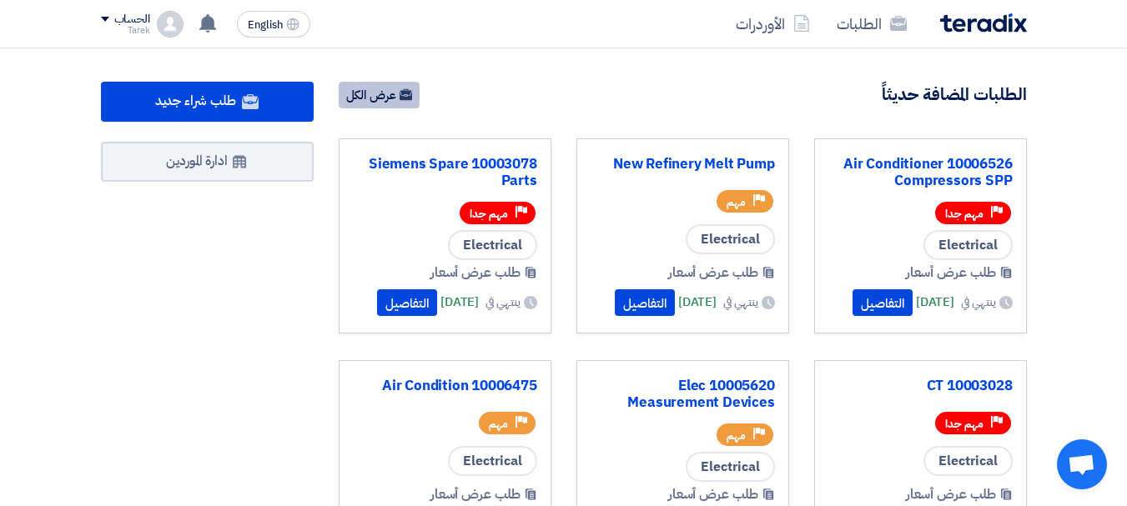
click at [367, 104] on link "عرض الكل" at bounding box center [379, 95] width 81 height 27
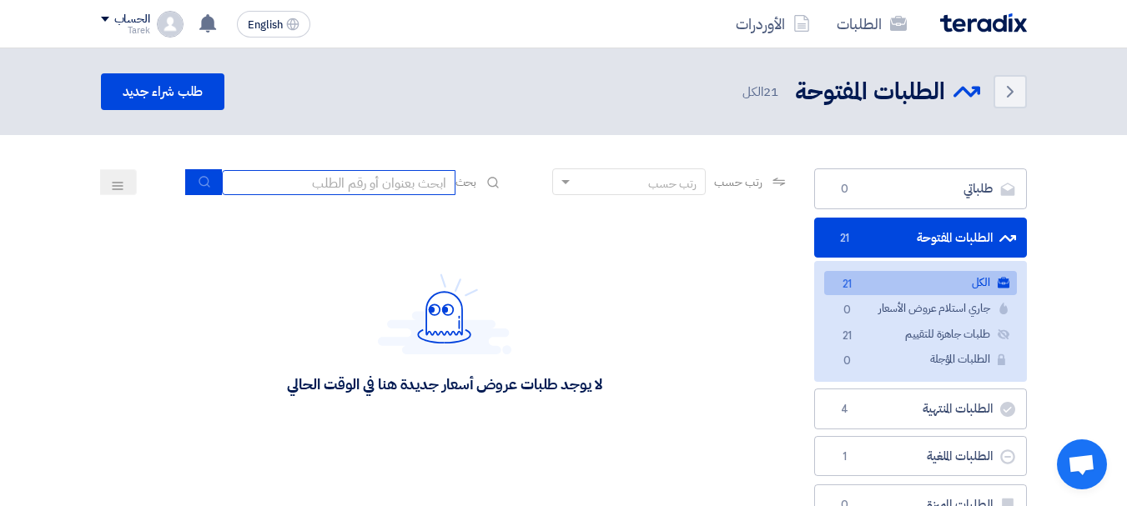
click at [381, 181] on input at bounding box center [339, 182] width 234 height 25
